Goal: Find contact information: Find contact information

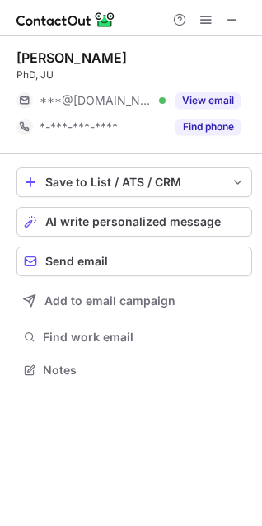
scroll to position [7, 7]
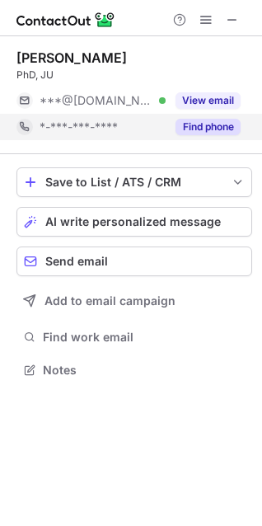
click at [187, 120] on button "Find phone" at bounding box center [207, 127] width 65 height 16
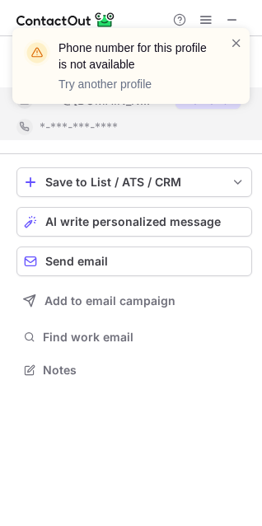
click at [197, 105] on div "Phone number for this profile is not available Try another profile" at bounding box center [131, 73] width 264 height 122
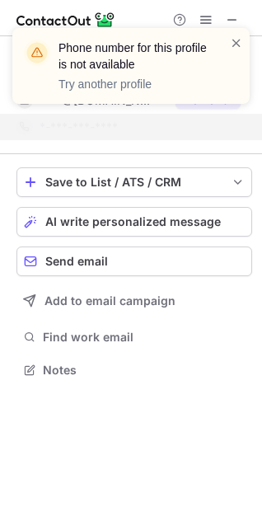
click at [234, 52] on div at bounding box center [236, 66] width 13 height 63
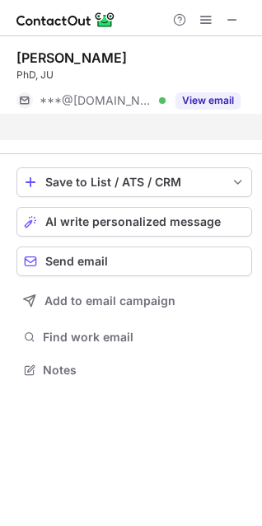
scroll to position [331, 262]
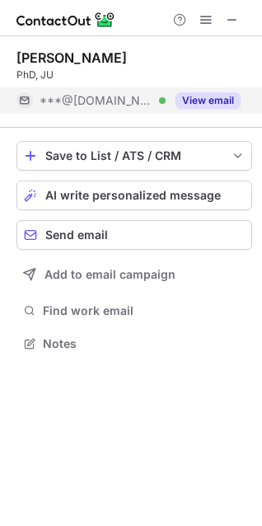
click at [199, 103] on button "View email" at bounding box center [207, 100] width 65 height 16
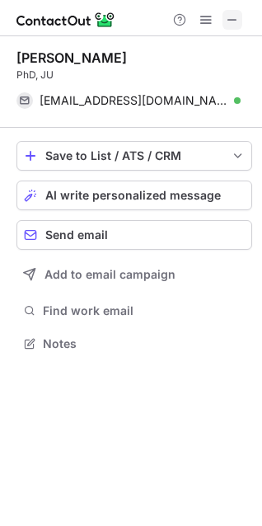
click at [237, 20] on span at bounding box center [232, 19] width 13 height 13
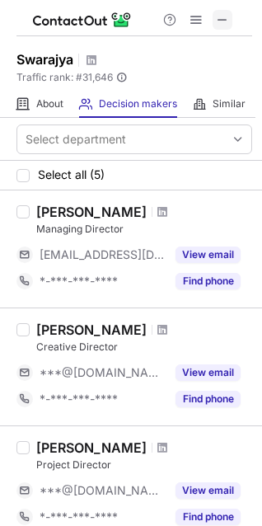
click at [229, 24] on span at bounding box center [222, 19] width 13 height 13
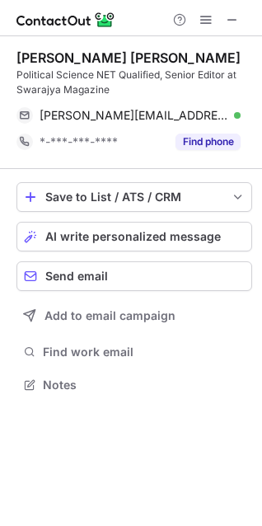
scroll to position [372, 262]
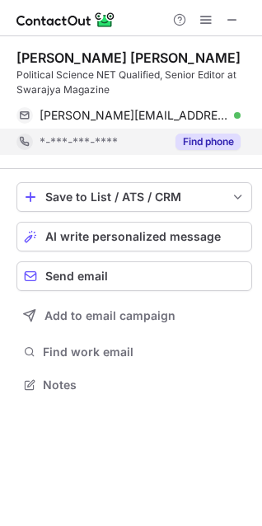
click at [220, 135] on button "Find phone" at bounding box center [207, 141] width 65 height 16
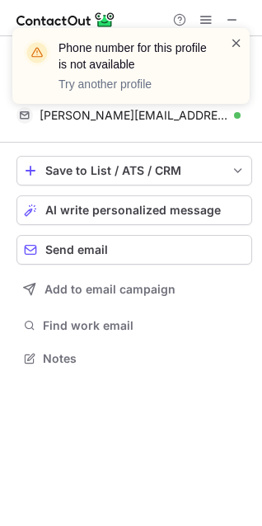
scroll to position [346, 262]
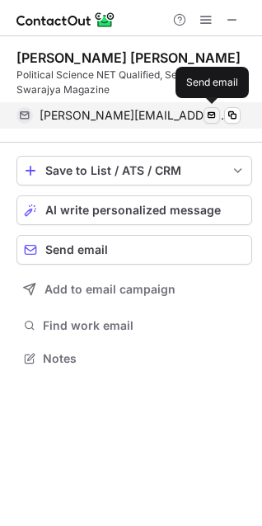
click at [213, 114] on span at bounding box center [211, 115] width 13 height 13
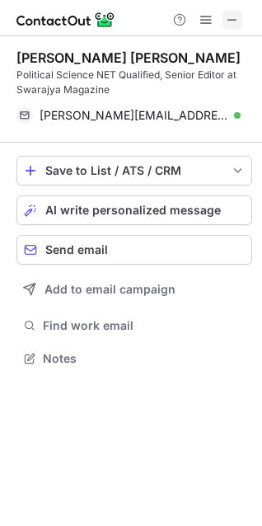
click at [230, 23] on span at bounding box center [232, 19] width 13 height 13
click at [240, 29] on button at bounding box center [232, 20] width 20 height 20
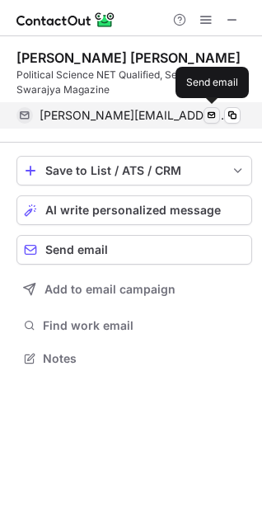
click at [214, 114] on span at bounding box center [211, 115] width 13 height 13
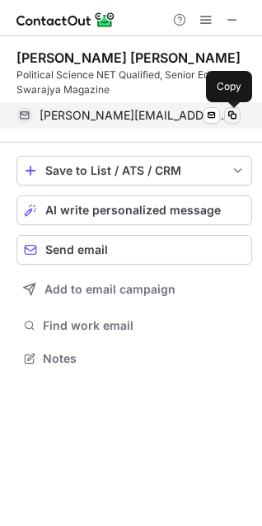
click at [227, 109] on span at bounding box center [232, 115] width 13 height 13
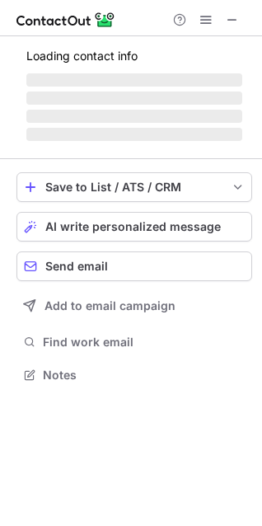
scroll to position [7, 7]
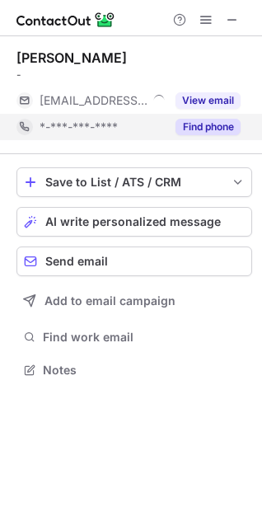
click at [203, 121] on button "Find phone" at bounding box center [207, 127] width 65 height 16
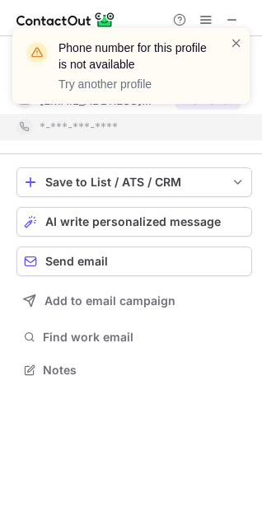
click at [245, 40] on div "Phone number for this profile is not available Try another profile" at bounding box center [130, 66] width 237 height 76
click at [240, 40] on span at bounding box center [236, 43] width 13 height 16
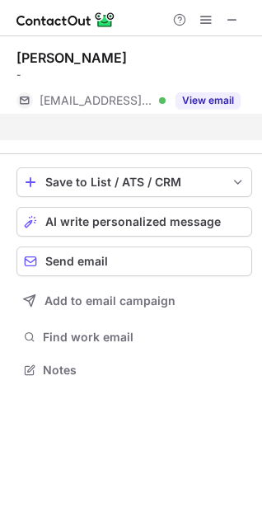
scroll to position [331, 262]
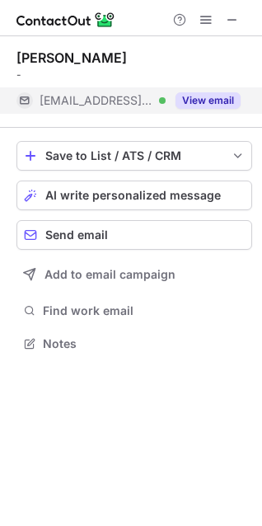
click at [176, 96] on button "View email" at bounding box center [207, 100] width 65 height 16
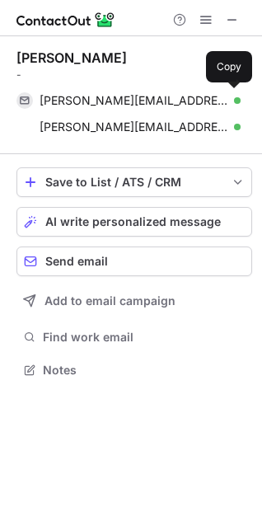
scroll to position [357, 262]
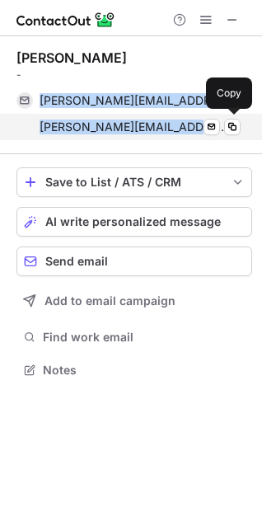
drag, startPoint x: 33, startPoint y: 96, endPoint x: 191, endPoint y: 128, distance: 161.4
click at [191, 128] on div "[PERSON_NAME][EMAIL_ADDRESS][DOMAIN_NAME] Verified Send email Copy [PERSON_NAME…" at bounding box center [128, 113] width 224 height 53
copy div "[PERSON_NAME][EMAIL_ADDRESS][DOMAIN_NAME] Verified Send email Copy [PERSON_NAME…"
